Goal: Book appointment/travel/reservation

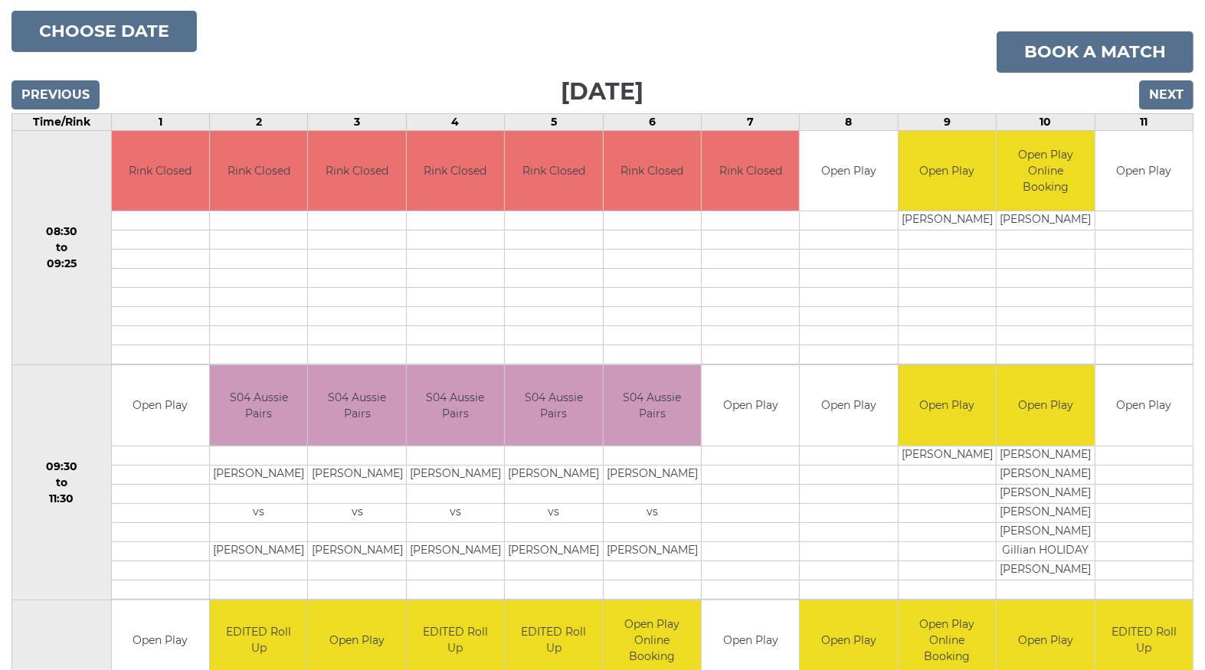
scroll to position [198, 0]
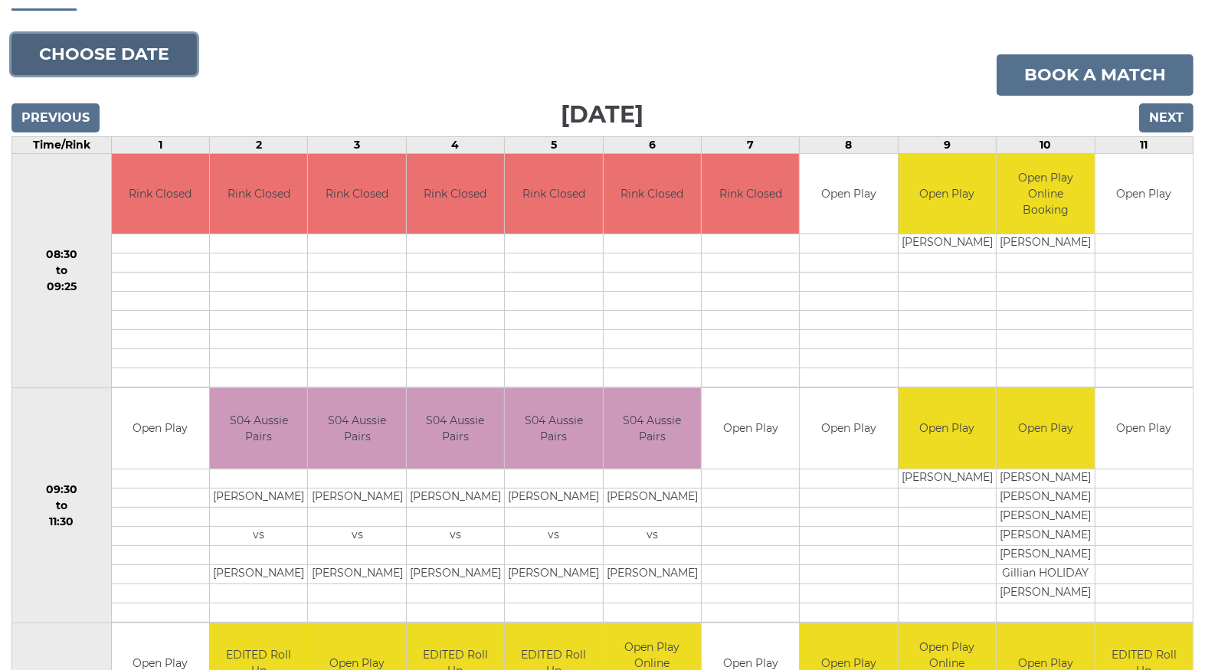
click at [88, 41] on button "Choose date" at bounding box center [103, 54] width 185 height 41
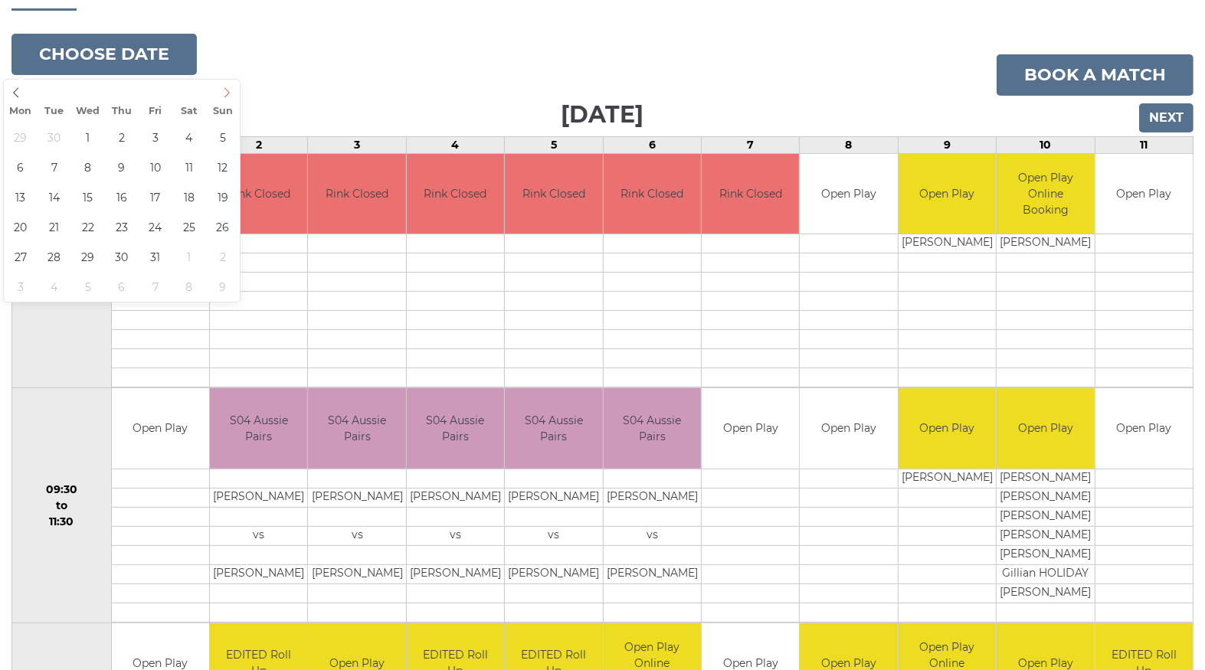
click at [222, 90] on icon at bounding box center [226, 92] width 11 height 11
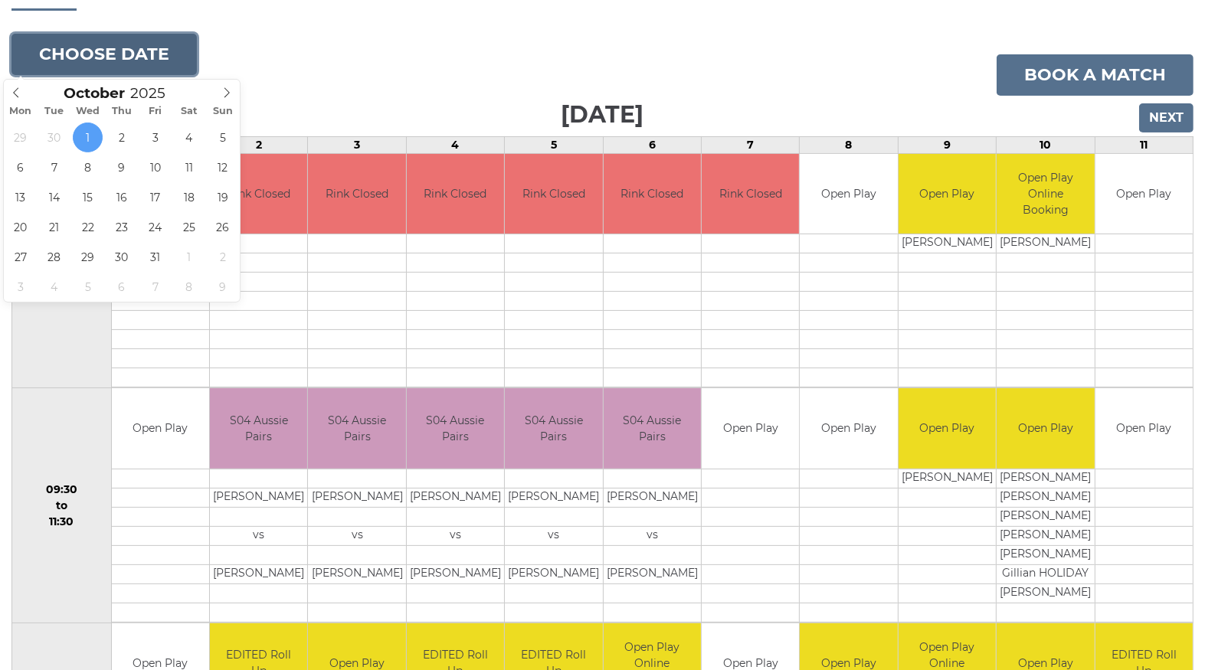
click at [132, 45] on button "Choose date" at bounding box center [103, 54] width 185 height 41
type input "[DATE]"
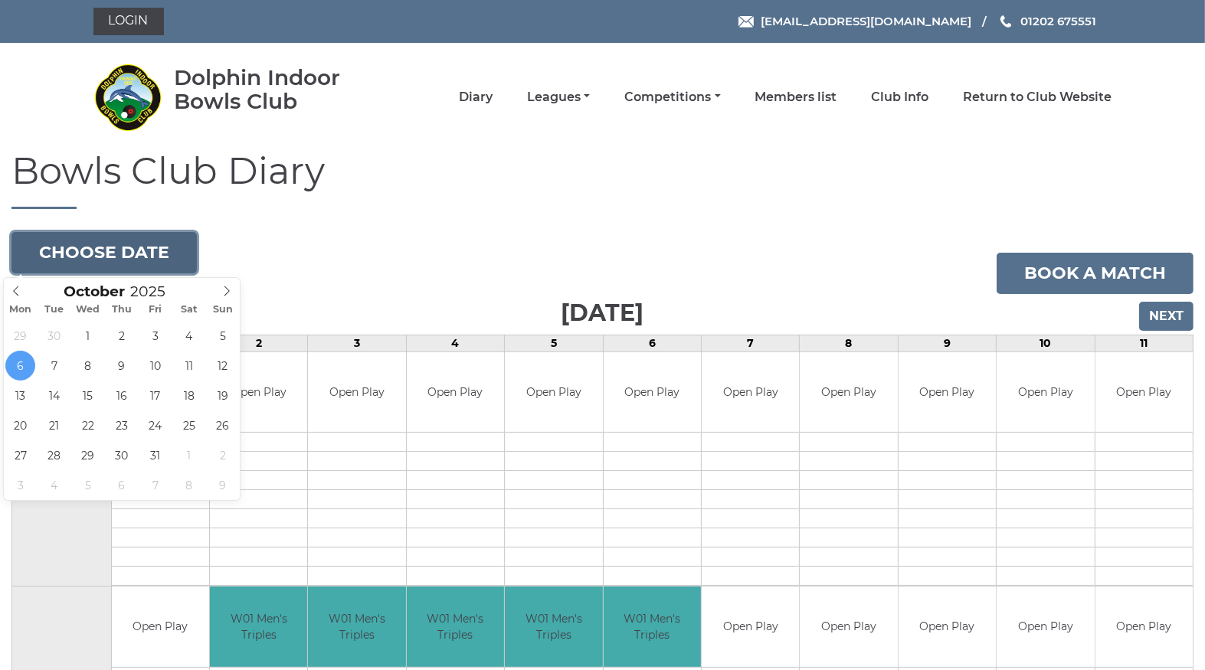
click at [114, 244] on button "Choose date" at bounding box center [103, 252] width 185 height 41
type input "[DATE]"
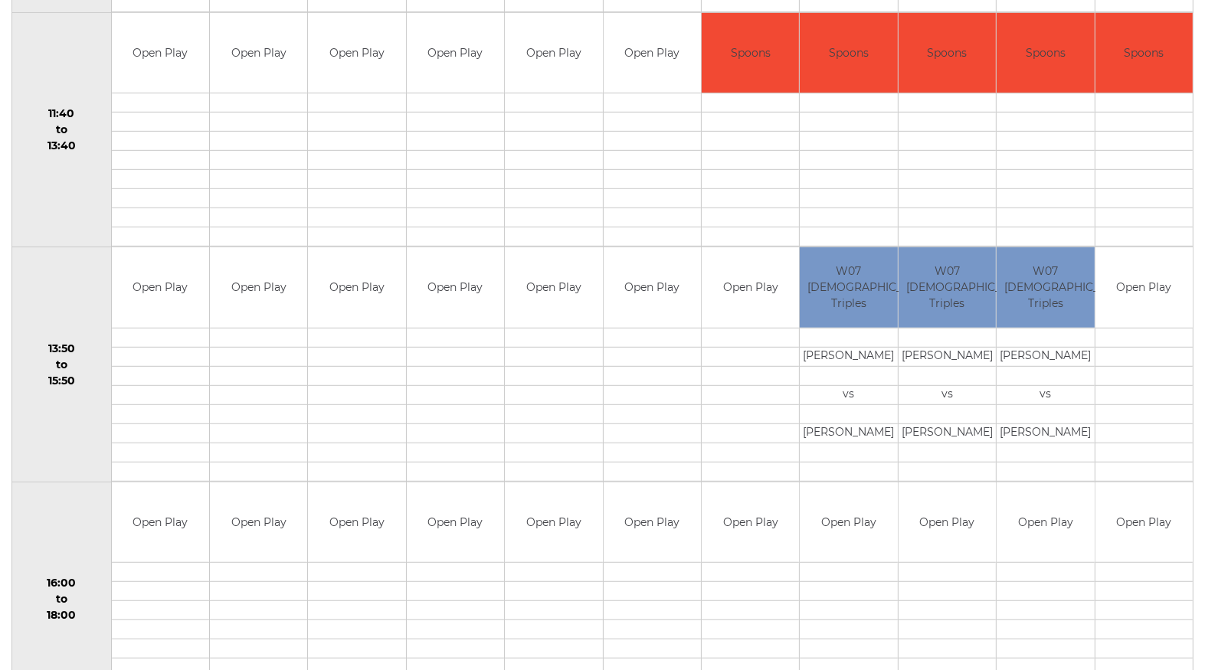
scroll to position [843, 0]
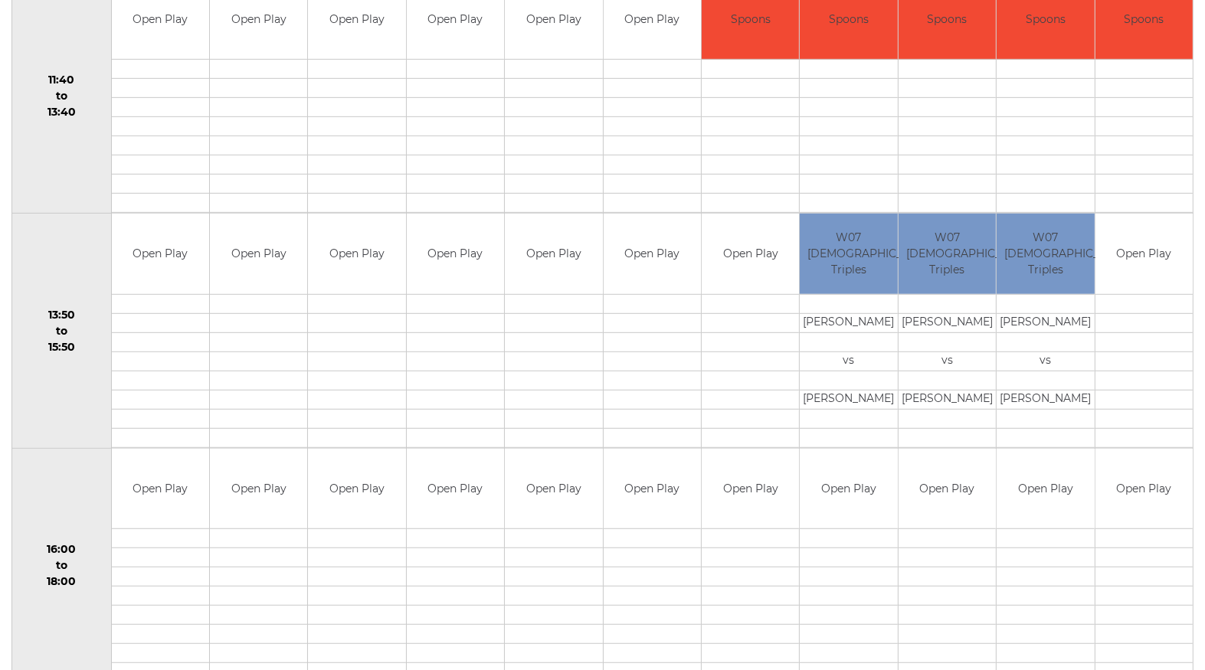
click at [848, 254] on td "W07 Ladies Triples" at bounding box center [848, 254] width 97 height 80
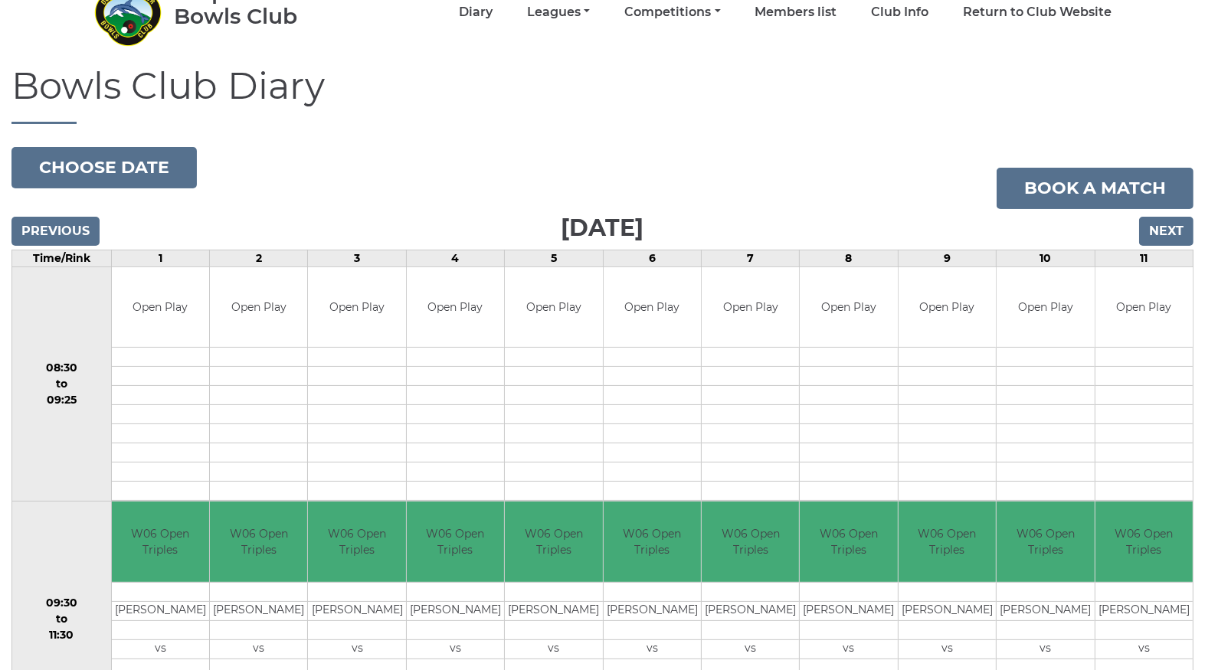
scroll to position [153, 0]
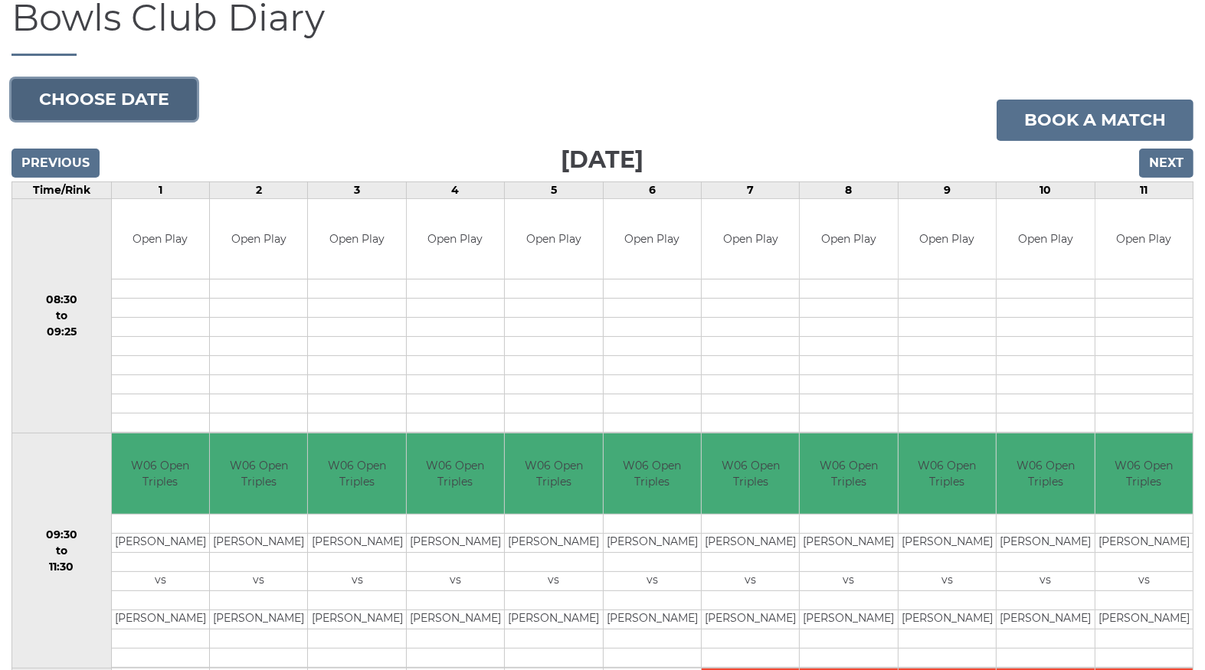
click at [99, 91] on button "Choose date" at bounding box center [103, 99] width 185 height 41
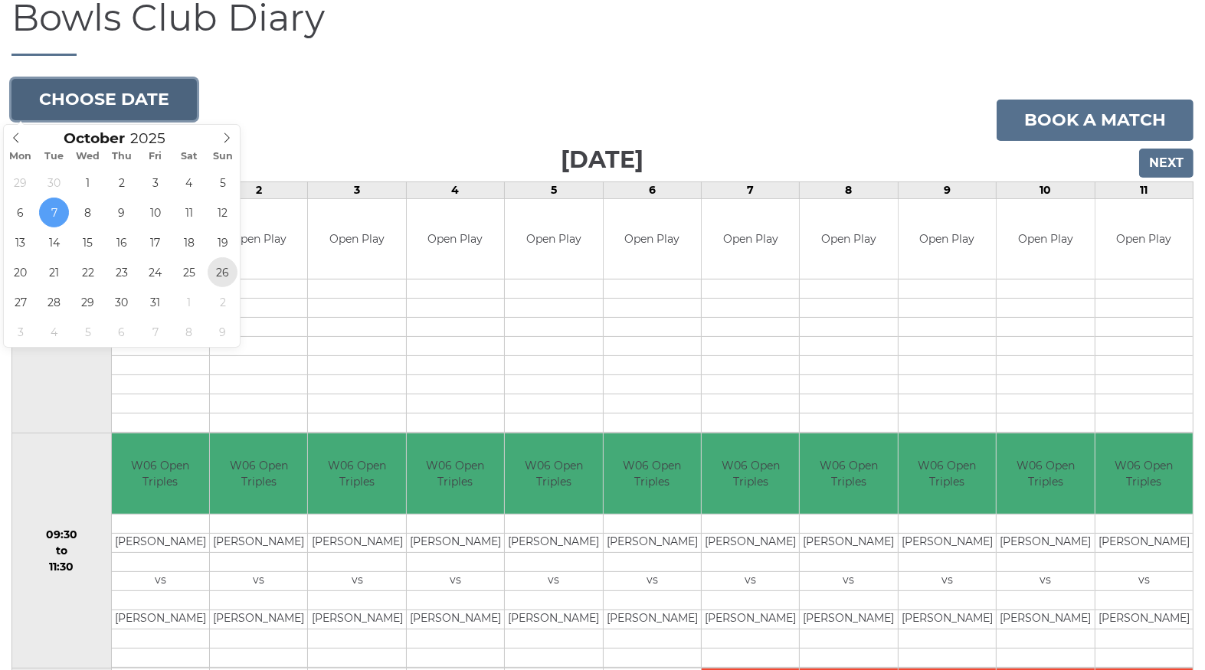
type input "2025-10-26"
